Goal: Obtain resource: Download file/media

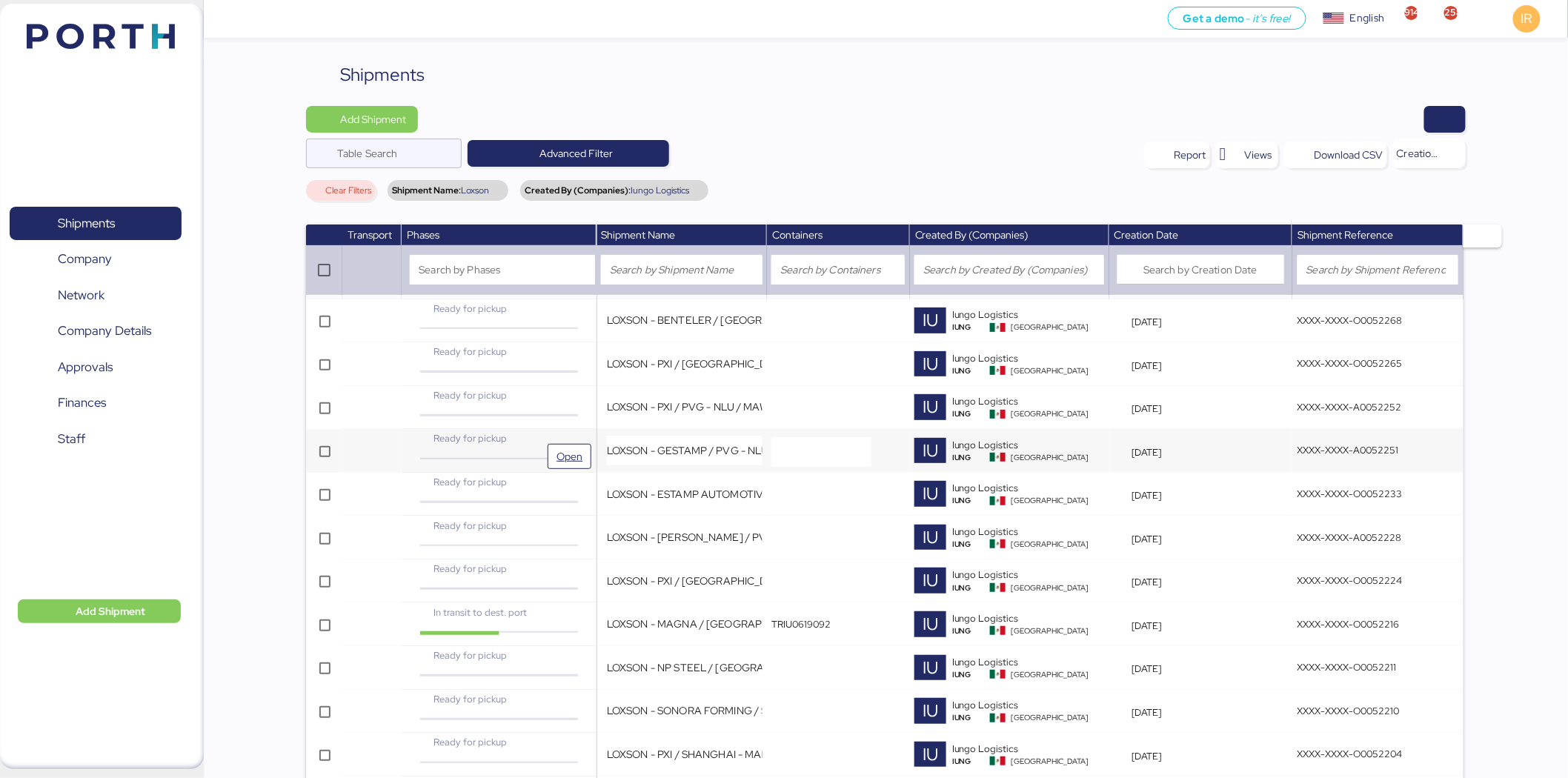
click at [475, 432] on span "Ready for pickup" at bounding box center [470, 437] width 74 height 13
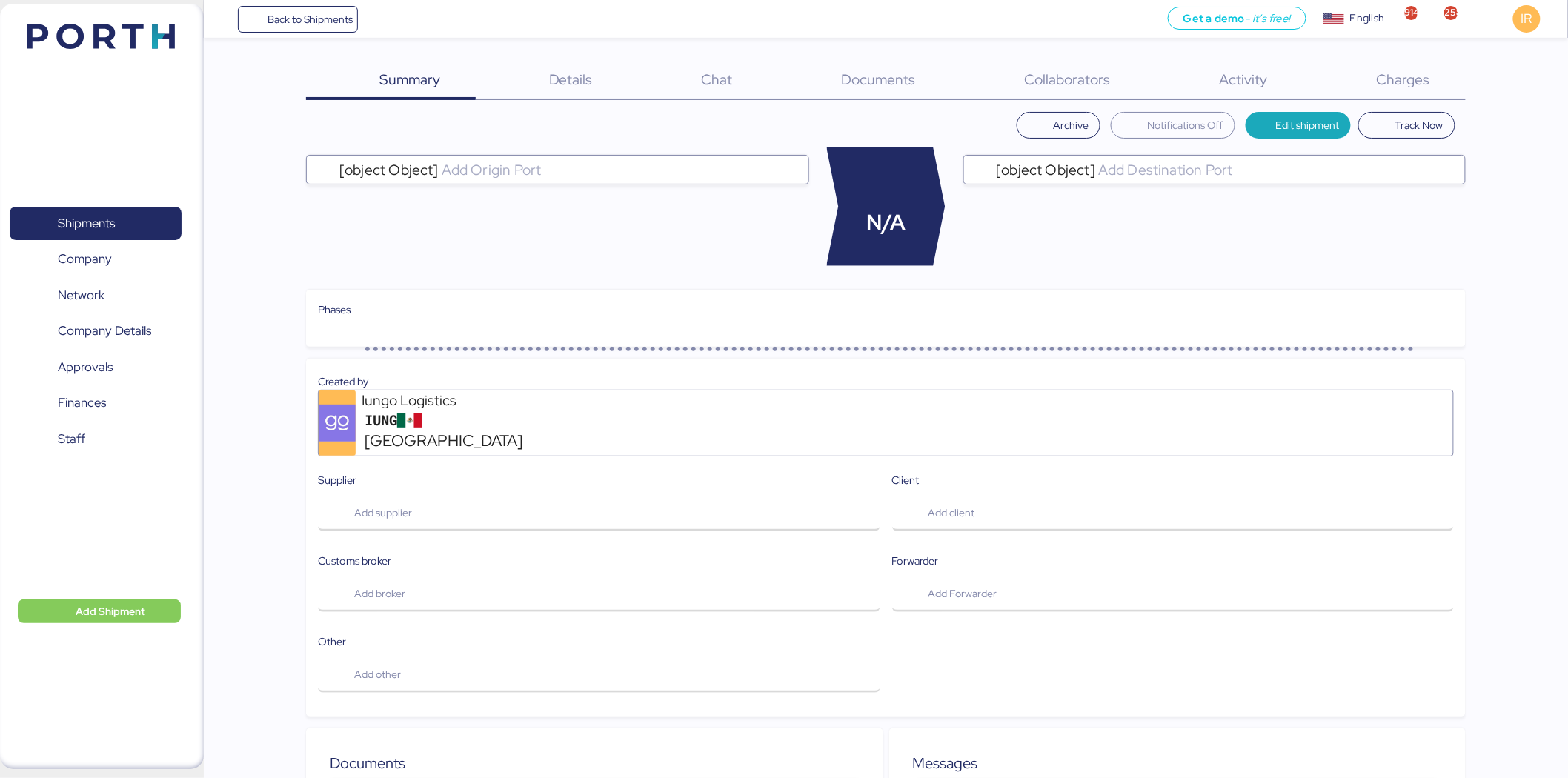
click at [1409, 80] on span "Charges" at bounding box center [1403, 79] width 53 height 19
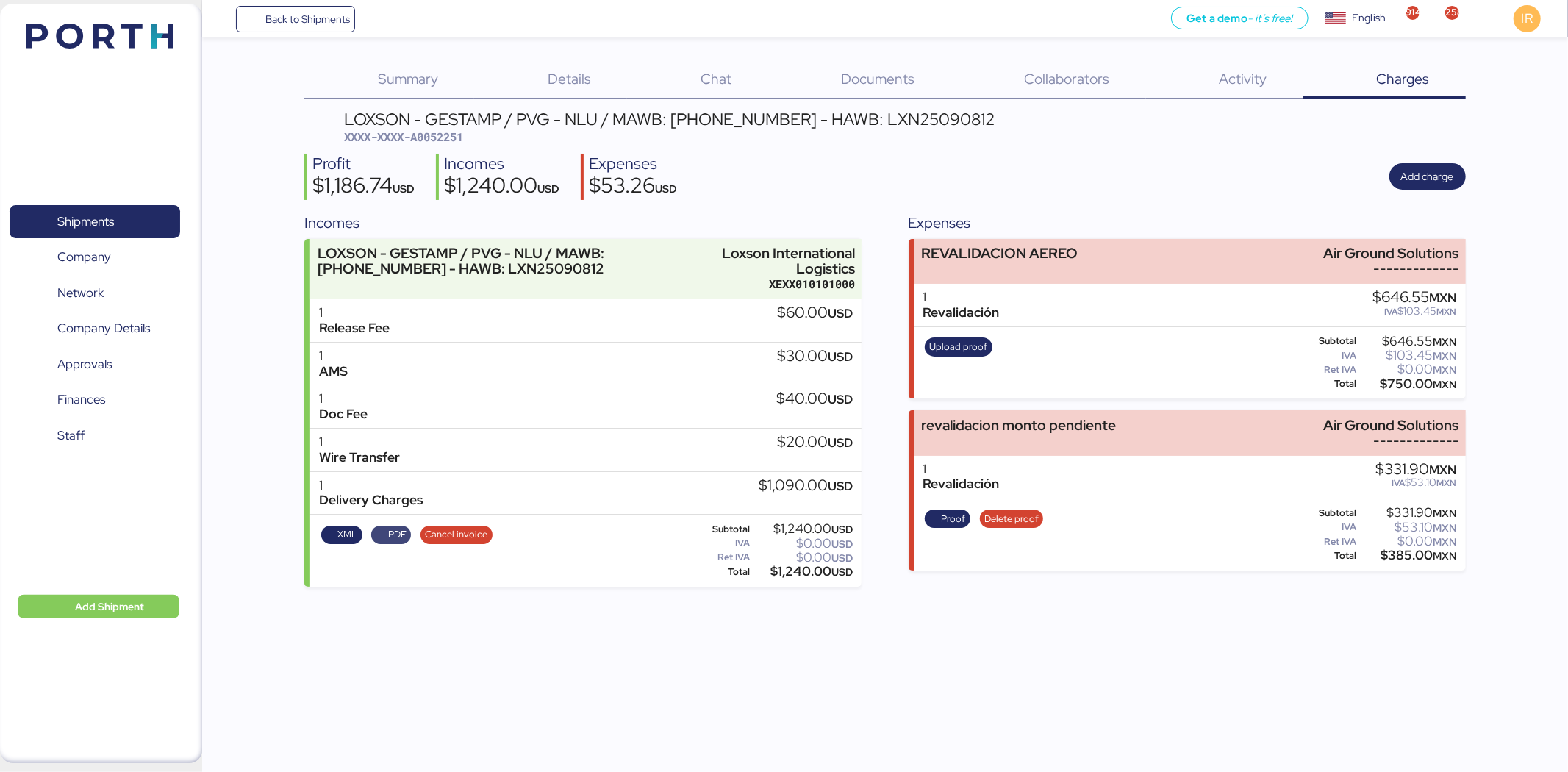
click at [388, 531] on span "PDF" at bounding box center [397, 534] width 18 height 16
click at [568, 76] on span "Details" at bounding box center [568, 79] width 43 height 19
